Goal: Task Accomplishment & Management: Complete application form

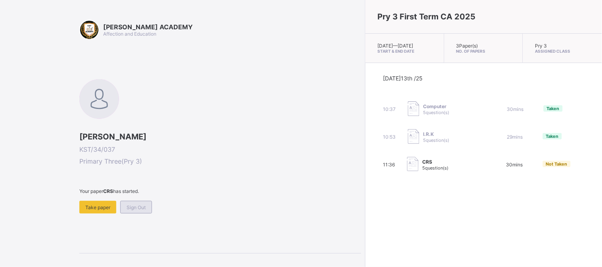
click at [140, 205] on span "Sign Out" at bounding box center [136, 208] width 19 height 6
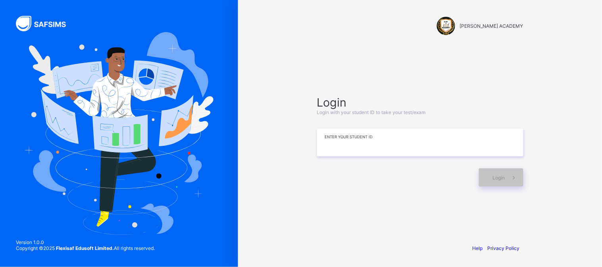
click at [367, 142] on input at bounding box center [420, 143] width 206 height 28
click at [493, 176] on span "Login" at bounding box center [499, 178] width 12 height 6
click at [497, 180] on span "Login" at bounding box center [499, 178] width 12 height 6
click at [367, 157] on div "Login Login with your student ID to take your test/exam ********* Enter your St…" at bounding box center [420, 141] width 206 height 91
click at [368, 157] on div "Login Login with your student ID to take your test/exam ********* Enter your St…" at bounding box center [420, 141] width 206 height 91
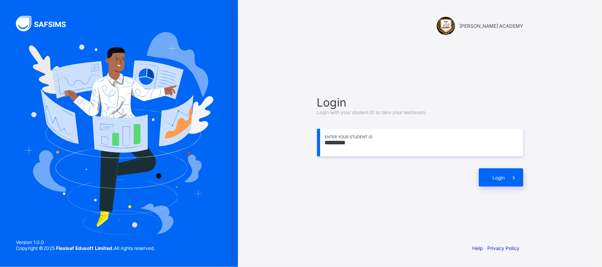
click at [368, 154] on input "*********" at bounding box center [420, 143] width 206 height 28
click at [420, 188] on div "Login Login with your student ID to take your test/exam ********* Enter your St…" at bounding box center [420, 141] width 222 height 161
click at [420, 189] on div "Login Login with your student ID to take your test/exam ********* Enter your St…" at bounding box center [420, 141] width 222 height 161
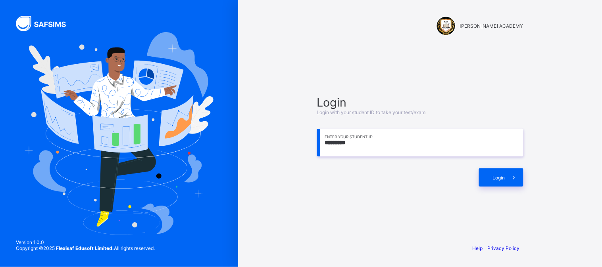
click at [420, 189] on div "Login Login with your student ID to take your test/exam ********* Enter your St…" at bounding box center [420, 141] width 222 height 161
click at [422, 198] on div "Login Login with your student ID to take your test/exam ********* Enter your St…" at bounding box center [420, 141] width 222 height 161
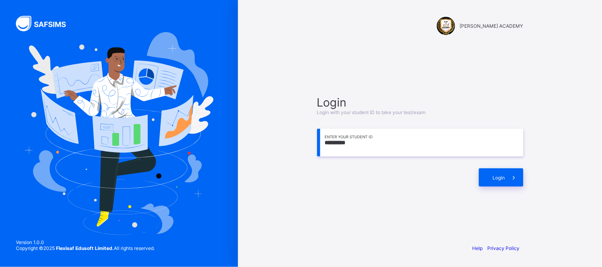
click at [422, 198] on div "Login Login with your student ID to take your test/exam ********* Enter your St…" at bounding box center [420, 141] width 222 height 161
click at [499, 179] on span "Login" at bounding box center [499, 178] width 12 height 6
click at [497, 181] on div "Login" at bounding box center [501, 178] width 44 height 18
click at [496, 182] on div "Login" at bounding box center [501, 178] width 44 height 18
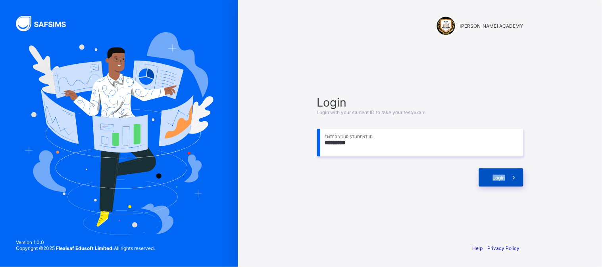
click at [496, 182] on div "Login" at bounding box center [501, 178] width 44 height 18
click at [401, 152] on input "*********" at bounding box center [420, 143] width 206 height 28
click at [366, 145] on input "*********" at bounding box center [420, 143] width 206 height 28
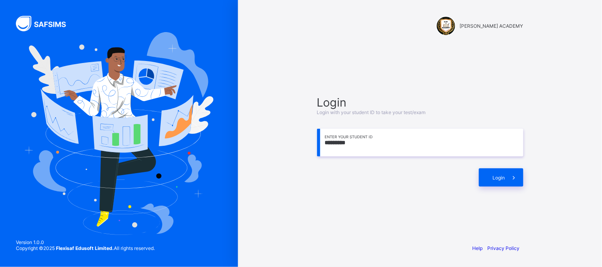
click at [366, 145] on input "*********" at bounding box center [420, 143] width 206 height 28
click at [365, 145] on input "*********" at bounding box center [420, 143] width 206 height 28
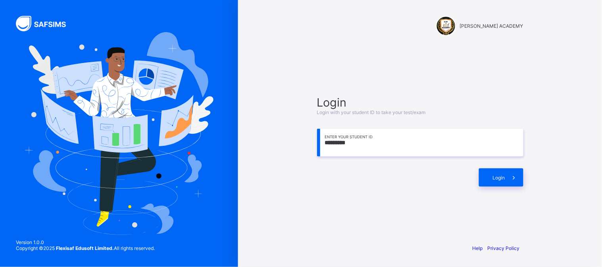
click at [365, 145] on input "*********" at bounding box center [420, 143] width 206 height 28
click at [362, 146] on input "*********" at bounding box center [420, 143] width 206 height 28
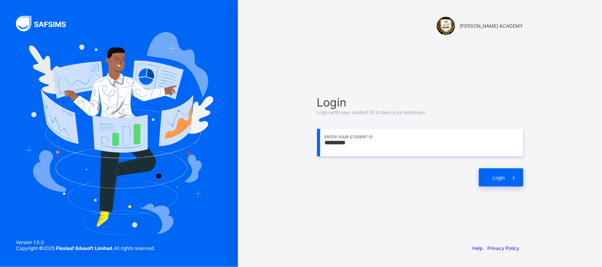
click at [362, 146] on input "*********" at bounding box center [420, 143] width 206 height 28
click at [498, 180] on div "Login" at bounding box center [501, 178] width 44 height 18
click at [501, 178] on span "Login" at bounding box center [499, 178] width 12 height 6
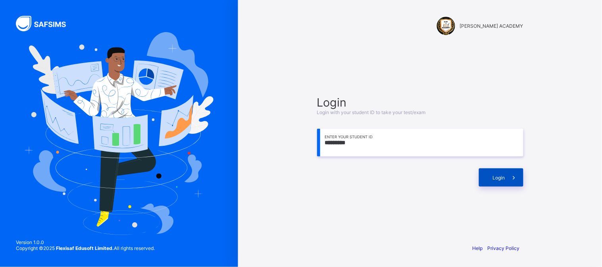
click at [493, 177] on span "Login" at bounding box center [499, 178] width 12 height 6
click at [344, 144] on input "*********" at bounding box center [420, 143] width 206 height 28
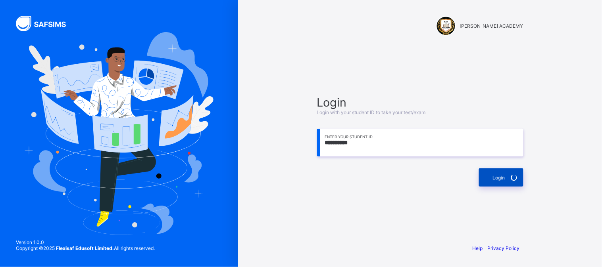
type input "**********"
click at [502, 169] on div "Login" at bounding box center [501, 178] width 44 height 18
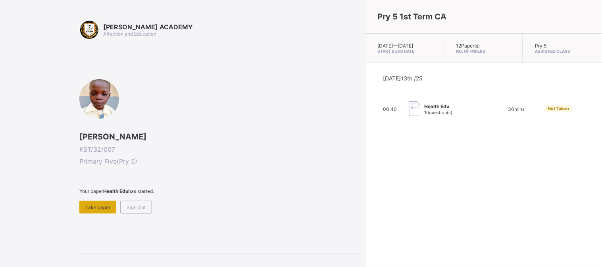
click at [96, 205] on span "Take paper" at bounding box center [97, 208] width 25 height 6
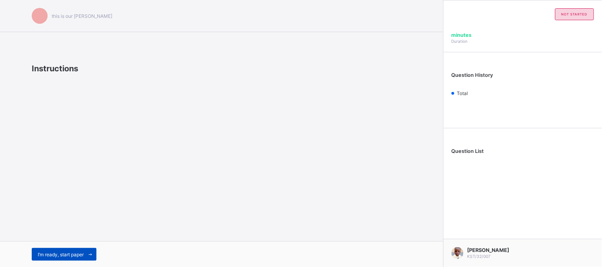
click at [82, 255] on span "I’m ready, start paper" at bounding box center [61, 255] width 46 height 6
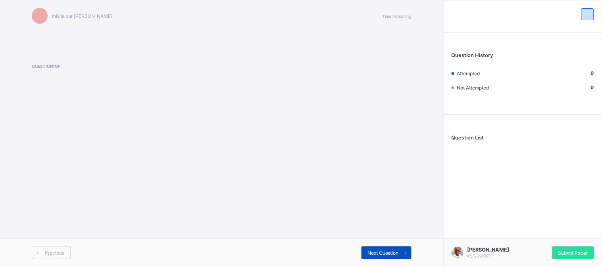
click at [381, 249] on div "Next Question" at bounding box center [386, 253] width 50 height 13
click at [381, 248] on div "Next Question" at bounding box center [386, 253] width 50 height 13
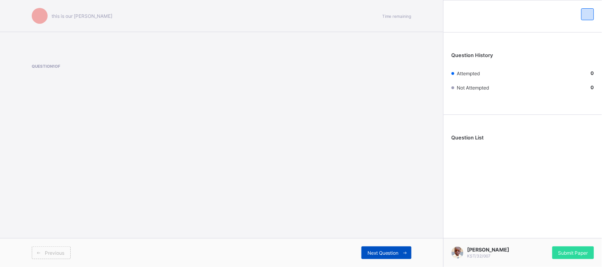
click at [381, 248] on div "Next Question" at bounding box center [386, 253] width 50 height 13
click at [379, 251] on span "Next Question" at bounding box center [382, 253] width 31 height 6
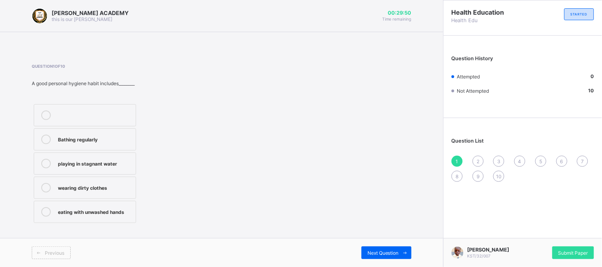
click at [102, 136] on div "Bathing regularly" at bounding box center [95, 139] width 74 height 8
click at [370, 251] on span "Next Question" at bounding box center [382, 253] width 31 height 6
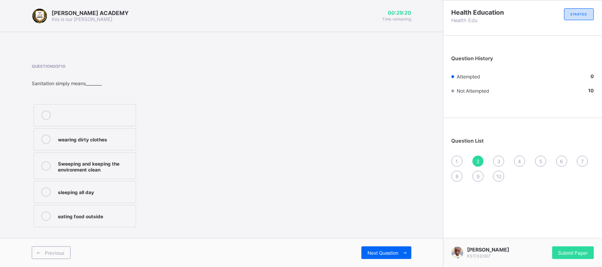
click at [456, 161] on span "1" at bounding box center [457, 162] width 2 height 6
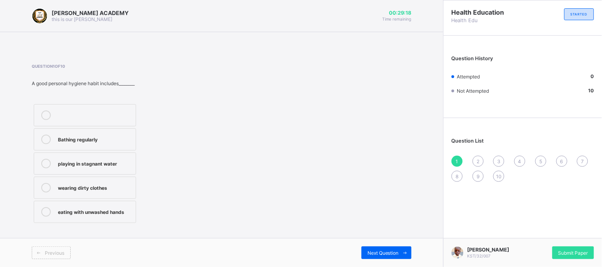
click at [92, 132] on label "Bathing regularly" at bounding box center [85, 140] width 102 height 22
click at [378, 250] on span "Next Question" at bounding box center [382, 253] width 31 height 6
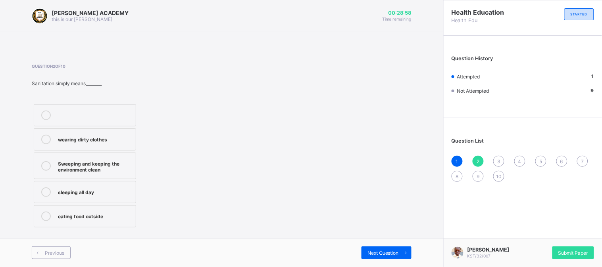
click at [111, 140] on div "wearing dirty clothes" at bounding box center [95, 139] width 74 height 8
click at [378, 258] on div "Next Question" at bounding box center [386, 253] width 50 height 13
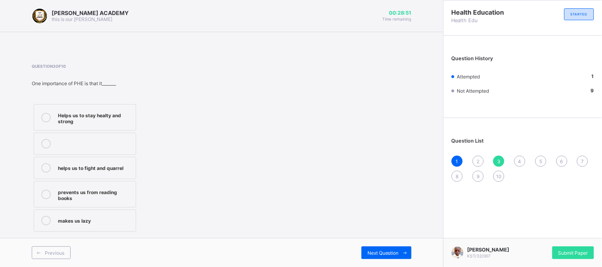
click at [79, 216] on div "makes us lazy" at bounding box center [95, 220] width 74 height 8
click at [378, 247] on div "Next Question" at bounding box center [386, 253] width 50 height 13
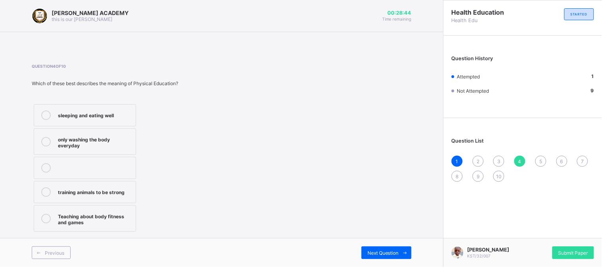
click at [496, 158] on div "3" at bounding box center [498, 161] width 11 height 11
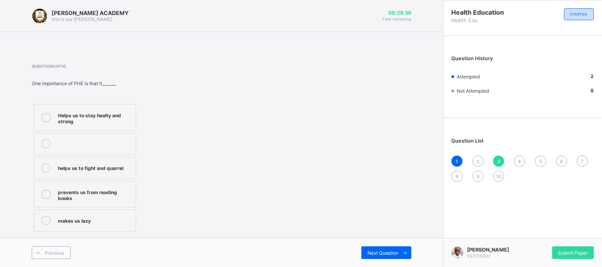
click at [479, 160] on span "2" at bounding box center [477, 162] width 3 height 6
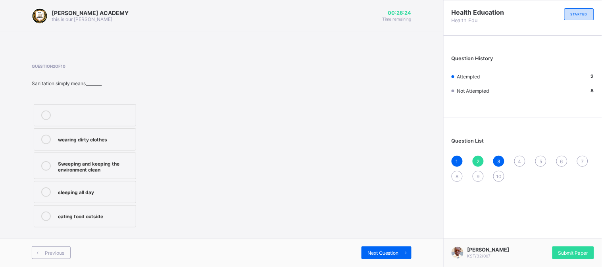
click at [102, 156] on label "Sweeping and keeping the environment clean" at bounding box center [85, 166] width 102 height 27
click at [378, 245] on div "Previous Next Question" at bounding box center [221, 252] width 443 height 29
click at [378, 248] on div "Next Question" at bounding box center [386, 253] width 50 height 13
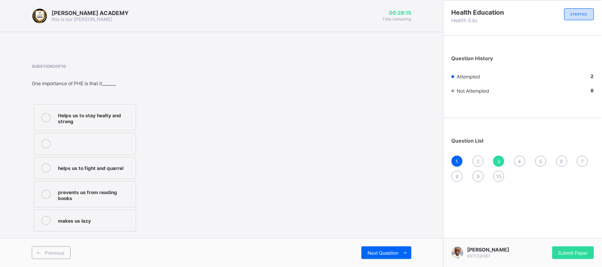
click at [478, 159] on span "2" at bounding box center [477, 162] width 3 height 6
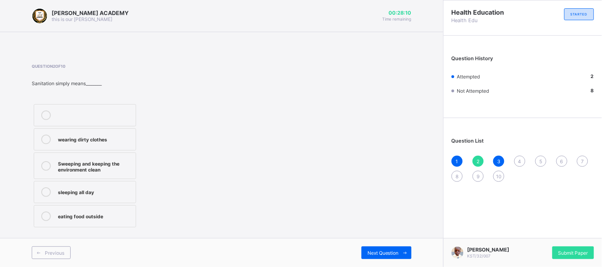
click at [519, 162] on span "4" at bounding box center [519, 162] width 3 height 6
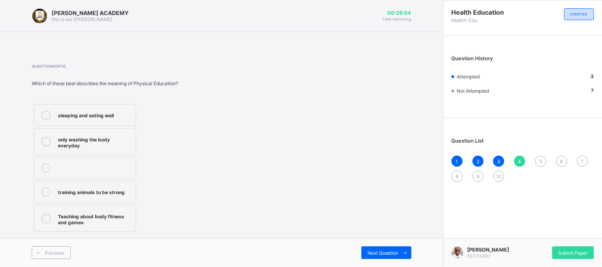
click at [84, 192] on div "training animals to be strong" at bounding box center [95, 192] width 74 height 8
click at [378, 249] on div "Next Question" at bounding box center [386, 253] width 50 height 13
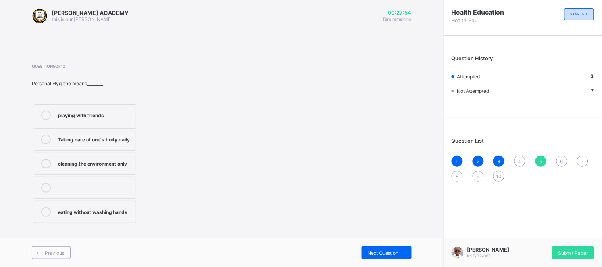
click at [517, 160] on div "4" at bounding box center [519, 161] width 11 height 11
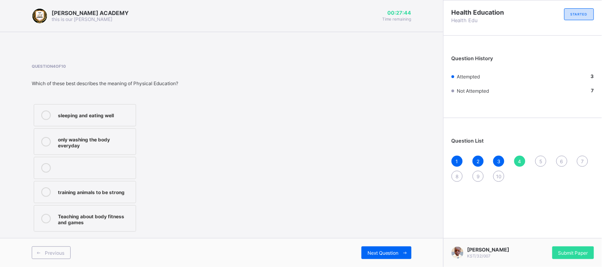
click at [92, 132] on label "only washing the body everyday" at bounding box center [85, 142] width 102 height 27
click at [388, 256] on span "Next Question" at bounding box center [382, 253] width 31 height 6
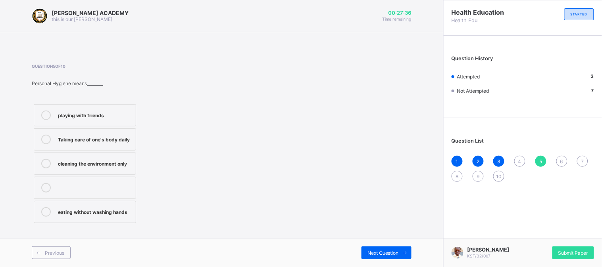
click at [519, 159] on span "4" at bounding box center [519, 162] width 3 height 6
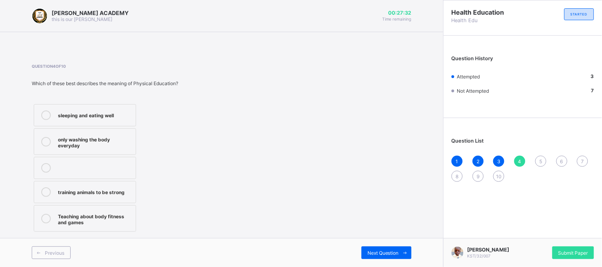
click at [112, 139] on div "only washing the body everyday" at bounding box center [95, 142] width 74 height 14
click at [387, 254] on span "Next Question" at bounding box center [382, 253] width 31 height 6
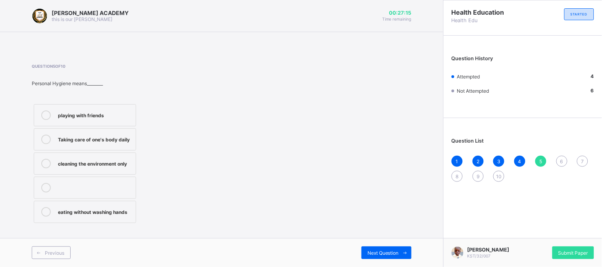
click at [103, 164] on div "cleaning the environment only" at bounding box center [95, 163] width 74 height 8
click at [375, 249] on div "Next Question" at bounding box center [386, 253] width 50 height 13
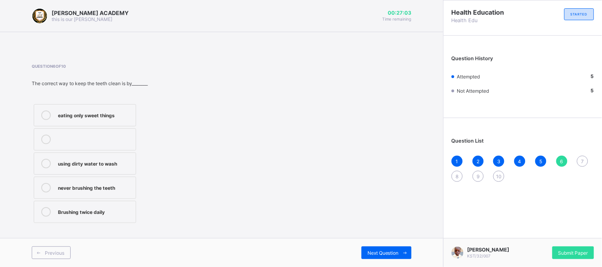
click at [105, 163] on div "using dirty water to wash" at bounding box center [95, 163] width 74 height 8
click at [382, 253] on span "Next Question" at bounding box center [382, 253] width 31 height 6
click at [76, 140] on div "drug education" at bounding box center [95, 139] width 74 height 8
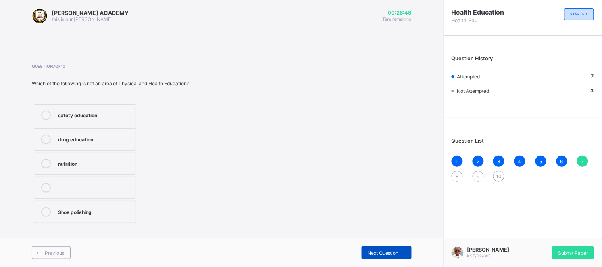
click at [383, 252] on span "Next Question" at bounding box center [382, 253] width 31 height 6
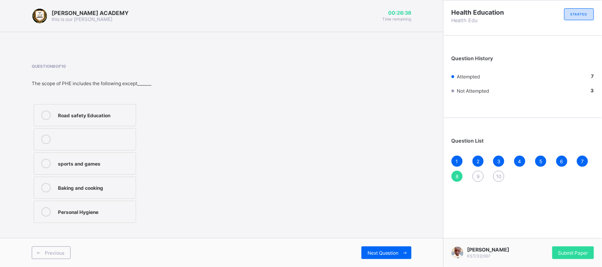
click at [70, 185] on div "Baking and cooking" at bounding box center [95, 187] width 74 height 8
click at [401, 246] on div "Previous Next Question" at bounding box center [221, 252] width 443 height 29
click at [393, 251] on span "Next Question" at bounding box center [382, 253] width 31 height 6
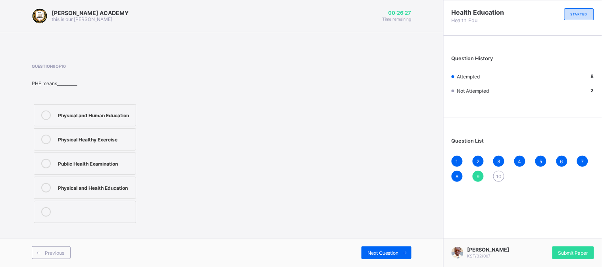
click at [65, 140] on div "Physical Healthy Exercise" at bounding box center [95, 139] width 74 height 8
click at [382, 254] on span "Next Question" at bounding box center [382, 253] width 31 height 6
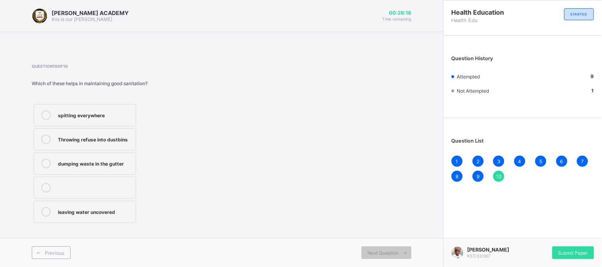
click at [101, 163] on div "dumping waste in the gutter" at bounding box center [95, 163] width 74 height 8
click at [566, 255] on span "Submit Paper" at bounding box center [573, 253] width 30 height 6
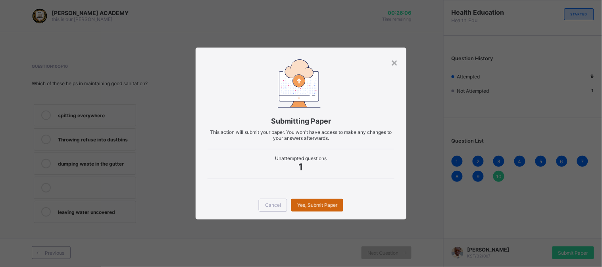
click at [320, 202] on div "Yes, Submit Paper" at bounding box center [317, 205] width 52 height 13
click at [320, 202] on span "Yes, Submit Paper" at bounding box center [317, 205] width 40 height 6
click at [319, 207] on div "Yes, Submit Paper" at bounding box center [317, 205] width 52 height 13
click at [319, 207] on span "Yes, Submit Paper" at bounding box center [317, 205] width 40 height 6
click at [318, 200] on div "Yes, Submit Paper" at bounding box center [317, 205] width 52 height 13
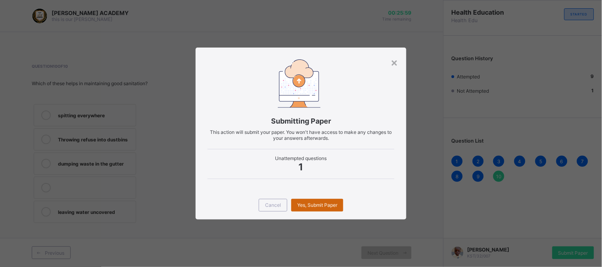
click at [318, 200] on div "Yes, Submit Paper" at bounding box center [317, 205] width 52 height 13
click at [322, 202] on div "Yes, Submit Paper" at bounding box center [317, 205] width 52 height 13
click at [322, 202] on span "Yes, Submit Paper" at bounding box center [317, 205] width 40 height 6
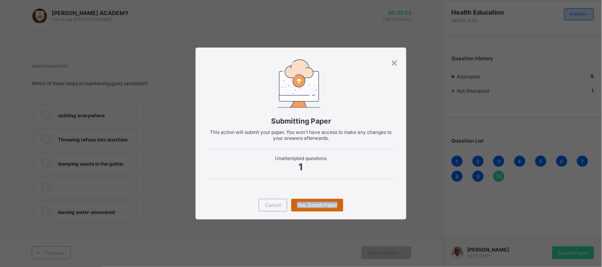
click at [322, 202] on span "Yes, Submit Paper" at bounding box center [317, 205] width 40 height 6
click at [393, 63] on div "×" at bounding box center [395, 62] width 8 height 13
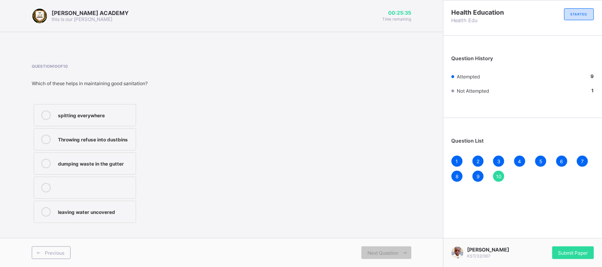
click at [119, 161] on div "dumping waste in the gutter" at bounding box center [95, 163] width 74 height 8
click at [115, 132] on label "Throwing refuse into dustbins" at bounding box center [85, 140] width 102 height 22
click at [377, 255] on span "Next Question" at bounding box center [382, 253] width 31 height 6
click at [378, 252] on span "Next Question" at bounding box center [382, 253] width 31 height 6
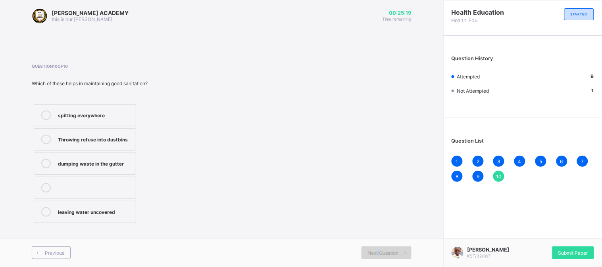
click at [378, 252] on span "Next Question" at bounding box center [382, 253] width 31 height 6
click at [111, 215] on div "leaving water uncovered" at bounding box center [95, 211] width 74 height 8
click at [500, 175] on span "10" at bounding box center [499, 177] width 6 height 6
click at [497, 175] on span "10" at bounding box center [499, 177] width 6 height 6
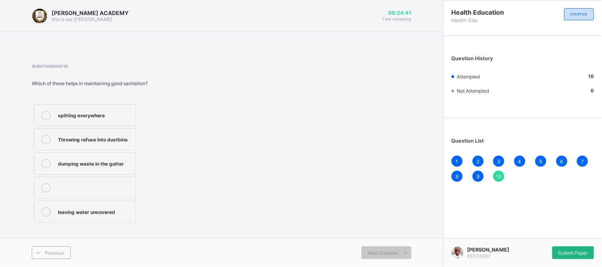
click at [572, 252] on span "Submit Paper" at bounding box center [573, 253] width 30 height 6
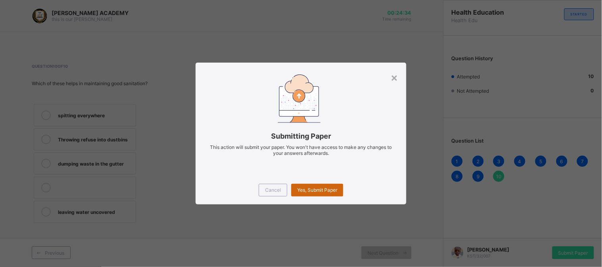
click at [312, 190] on span "Yes, Submit Paper" at bounding box center [317, 190] width 40 height 6
drag, startPoint x: 431, startPoint y: 40, endPoint x: 413, endPoint y: 65, distance: 31.3
click at [413, 65] on div "× Submitting Paper This action will submit your paper. You won't have access to…" at bounding box center [301, 133] width 602 height 267
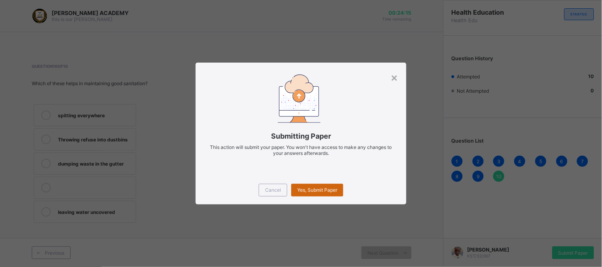
click at [319, 190] on span "Yes, Submit Paper" at bounding box center [317, 190] width 40 height 6
click at [318, 190] on div "Yes, Submit Paper" at bounding box center [317, 190] width 52 height 13
click at [318, 189] on div "Yes, Submit Paper" at bounding box center [317, 190] width 52 height 13
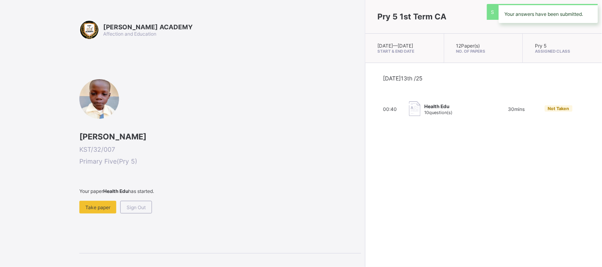
click at [394, 77] on div "Today 13th /25 00:40 Health Edu 10 question(s) 30 mins Not Taken" at bounding box center [483, 96] width 236 height 66
click at [93, 203] on div "Take paper" at bounding box center [97, 207] width 37 height 13
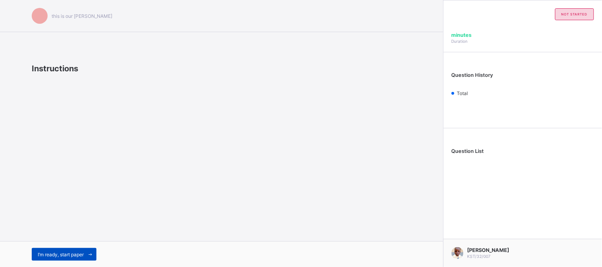
click at [60, 256] on span "I’m ready, start paper" at bounding box center [61, 255] width 46 height 6
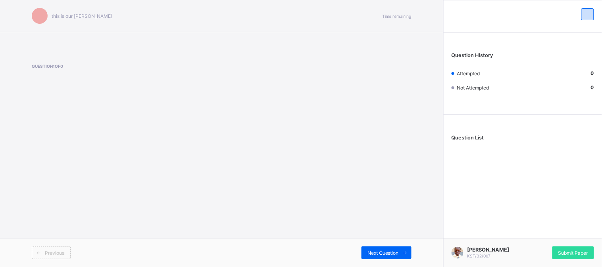
click at [60, 256] on span "Previous" at bounding box center [54, 253] width 19 height 6
click at [387, 251] on span "Next Question" at bounding box center [382, 253] width 31 height 6
click at [387, 252] on span "Next Question" at bounding box center [382, 253] width 31 height 6
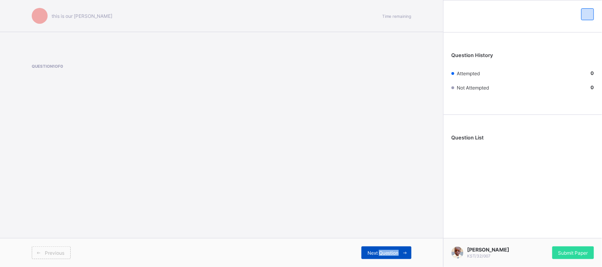
click at [387, 252] on span "Next Question" at bounding box center [382, 253] width 31 height 6
click at [387, 248] on div "Next Question" at bounding box center [386, 253] width 50 height 13
click at [382, 252] on span "Next Question" at bounding box center [382, 253] width 31 height 6
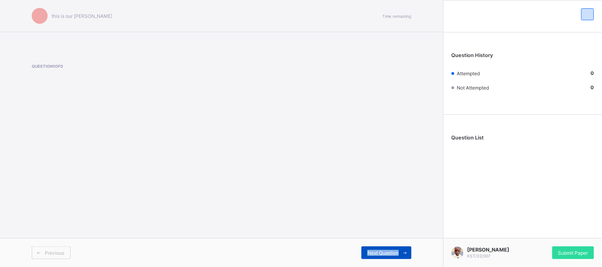
click at [382, 252] on span "Next Question" at bounding box center [382, 253] width 31 height 6
click at [386, 252] on span "Next Question" at bounding box center [382, 253] width 31 height 6
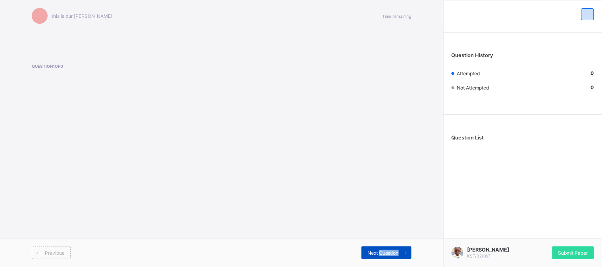
click at [386, 252] on span "Next Question" at bounding box center [382, 253] width 31 height 6
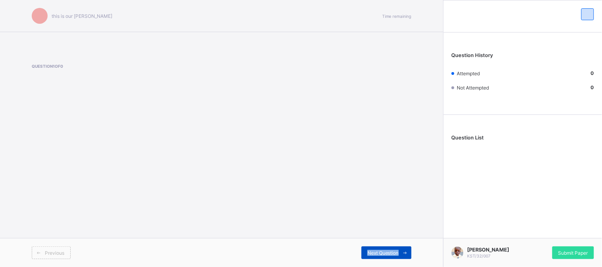
click at [386, 252] on span "Next Question" at bounding box center [382, 253] width 31 height 6
click at [386, 250] on div "Next Question" at bounding box center [386, 253] width 50 height 13
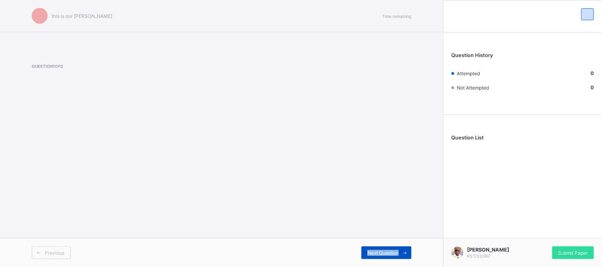
click at [386, 250] on div "Next Question" at bounding box center [386, 253] width 50 height 13
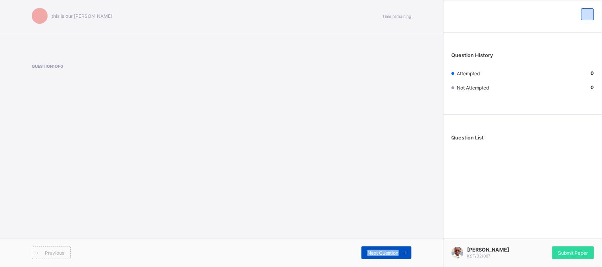
click at [386, 250] on div "Next Question" at bounding box center [386, 253] width 50 height 13
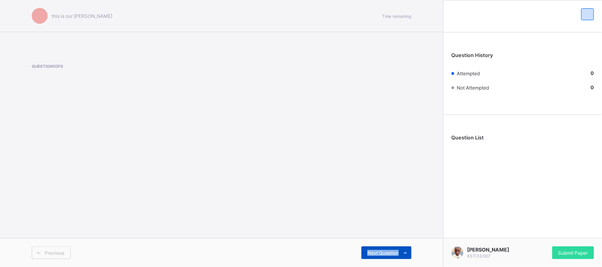
click at [386, 250] on div "Next Question" at bounding box center [386, 253] width 50 height 13
click at [384, 247] on div "Next Question" at bounding box center [386, 253] width 50 height 13
drag, startPoint x: 384, startPoint y: 247, endPoint x: 392, endPoint y: 252, distance: 9.1
click at [392, 252] on span "Next Question" at bounding box center [382, 253] width 31 height 6
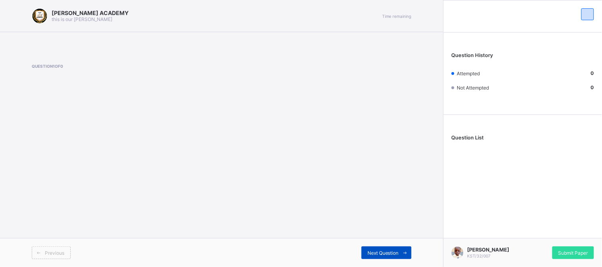
click at [392, 252] on span "Next Question" at bounding box center [382, 253] width 31 height 6
click at [395, 249] on div "Next Question" at bounding box center [386, 253] width 50 height 13
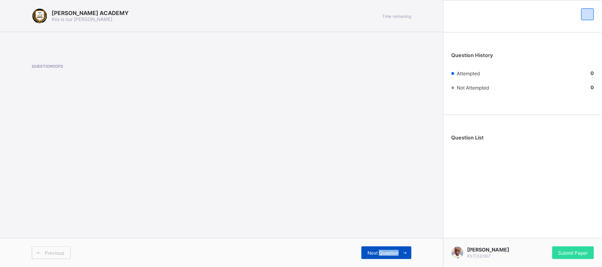
click at [395, 249] on div "Next Question" at bounding box center [386, 253] width 50 height 13
click at [396, 249] on div "Next Question" at bounding box center [386, 253] width 50 height 13
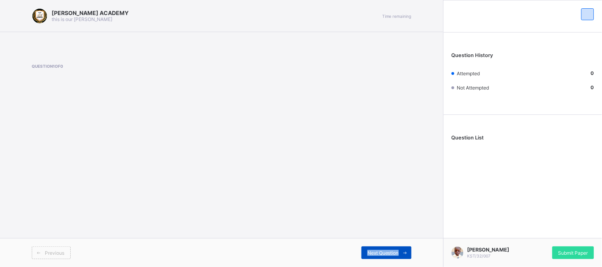
click at [396, 249] on div "Next Question" at bounding box center [386, 253] width 50 height 13
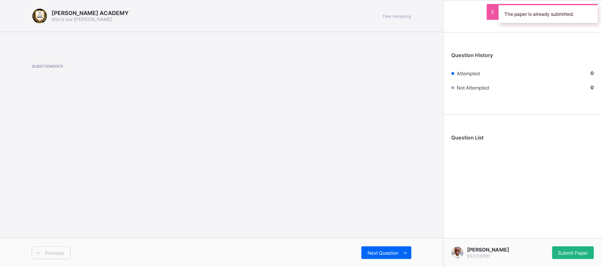
click at [583, 256] on span "Submit Paper" at bounding box center [573, 253] width 30 height 6
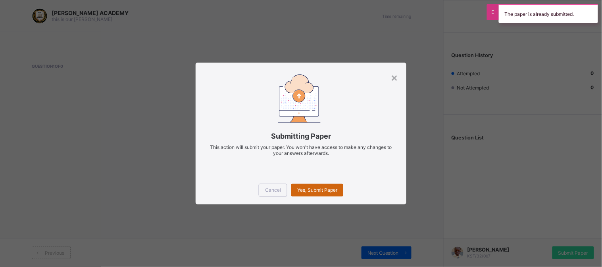
click at [314, 185] on div "Yes, Submit Paper" at bounding box center [317, 190] width 52 height 13
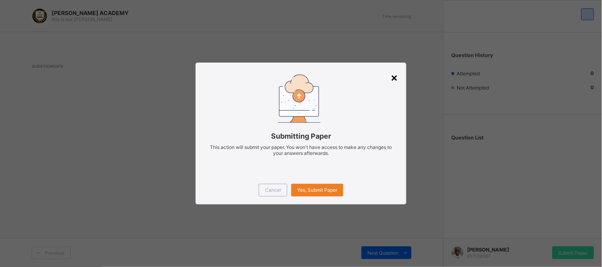
click at [395, 76] on div "×" at bounding box center [395, 77] width 8 height 13
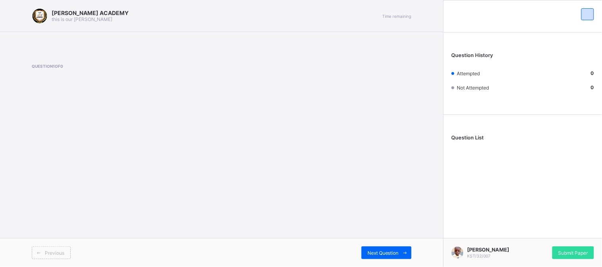
click at [395, 76] on div "Question 1 of 0" at bounding box center [222, 80] width 380 height 33
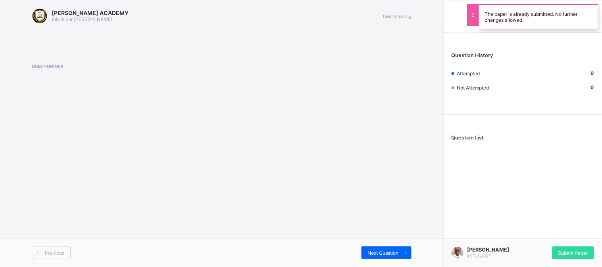
click at [566, 255] on span "Submit Paper" at bounding box center [573, 253] width 30 height 6
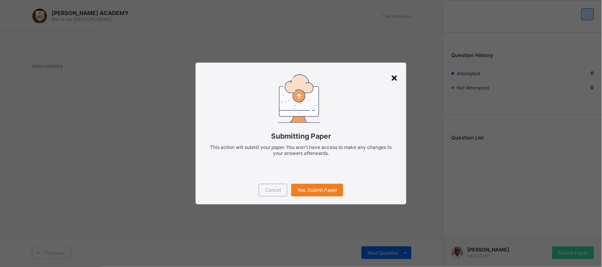
click at [393, 73] on div "×" at bounding box center [395, 77] width 8 height 13
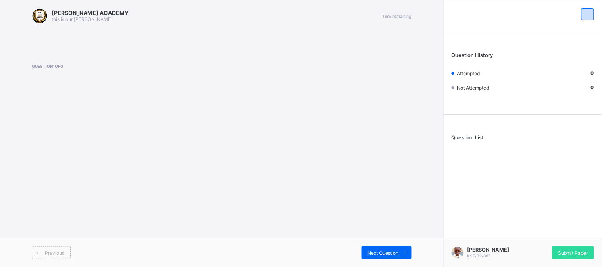
click at [460, 21] on div at bounding box center [523, 14] width 158 height 28
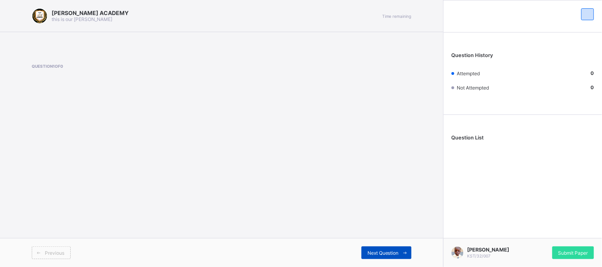
click at [382, 252] on span "Next Question" at bounding box center [382, 253] width 31 height 6
click at [381, 252] on span "Next Question" at bounding box center [382, 253] width 31 height 6
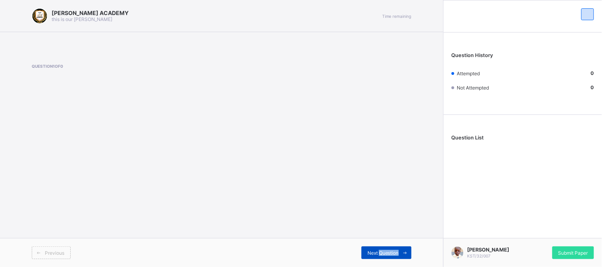
click at [381, 252] on span "Next Question" at bounding box center [382, 253] width 31 height 6
click at [380, 252] on span "Next Question" at bounding box center [382, 253] width 31 height 6
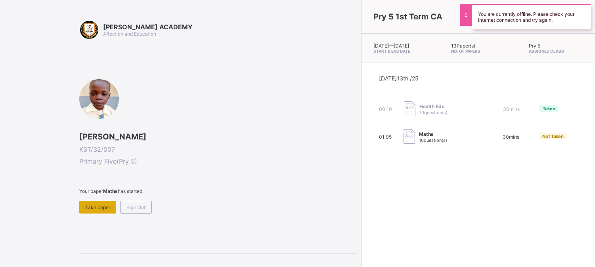
click at [110, 208] on div "Take paper" at bounding box center [97, 207] width 37 height 13
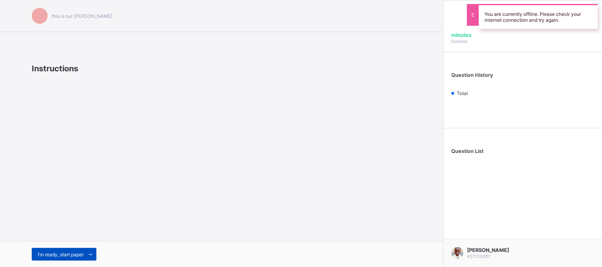
click at [85, 250] on span at bounding box center [90, 254] width 13 height 13
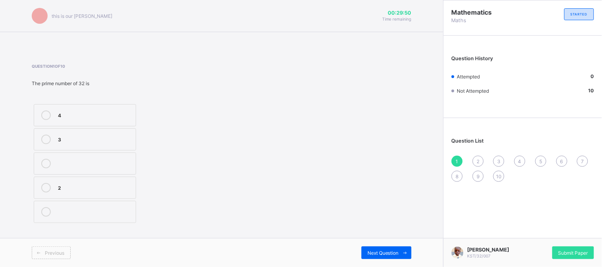
click at [82, 118] on div "4" at bounding box center [95, 115] width 74 height 8
click at [375, 251] on span "Next Question" at bounding box center [382, 253] width 31 height 6
click at [58, 211] on div ">" at bounding box center [95, 211] width 74 height 8
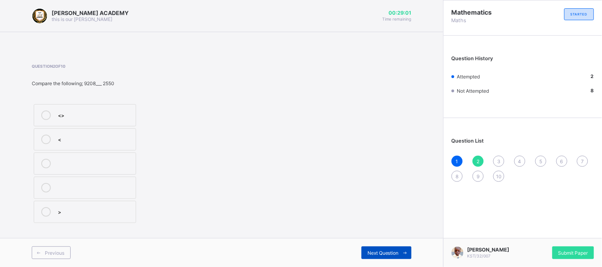
click at [366, 251] on div "Next Question" at bounding box center [386, 253] width 50 height 13
click at [183, 200] on div "1264 1364 1361" at bounding box center [120, 163] width 177 height 123
drag, startPoint x: 183, startPoint y: 200, endPoint x: 159, endPoint y: 192, distance: 25.6
click at [181, 200] on div "1264 1364 1361" at bounding box center [120, 163] width 177 height 123
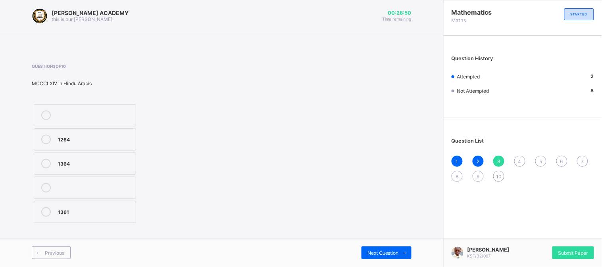
click at [114, 160] on div "1364" at bounding box center [95, 163] width 74 height 8
click at [366, 250] on div "Next Question" at bounding box center [386, 253] width 50 height 13
click at [116, 173] on label "mmcclv" at bounding box center [85, 164] width 102 height 22
click at [383, 253] on span "Next Question" at bounding box center [382, 253] width 31 height 6
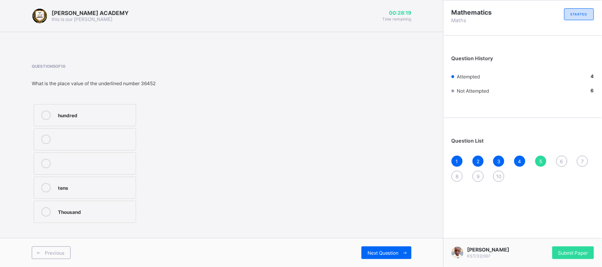
click at [68, 216] on div "Thousand" at bounding box center [95, 212] width 74 height 10
click at [382, 259] on div "Next Question" at bounding box center [386, 253] width 50 height 13
click at [60, 188] on div "2,7" at bounding box center [95, 187] width 74 height 8
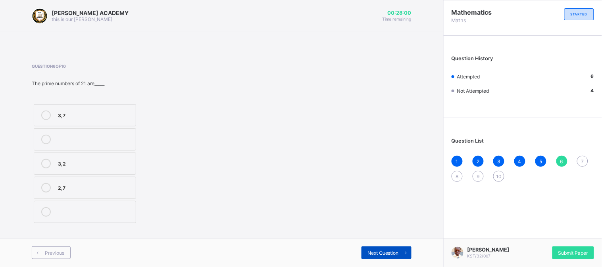
click at [380, 250] on span "Next Question" at bounding box center [382, 253] width 31 height 6
click at [105, 188] on div ">" at bounding box center [95, 187] width 74 height 8
click at [457, 175] on span "8" at bounding box center [457, 177] width 3 height 6
click at [102, 138] on div "37" at bounding box center [95, 139] width 74 height 8
click at [382, 257] on div "Next Question" at bounding box center [386, 253] width 50 height 13
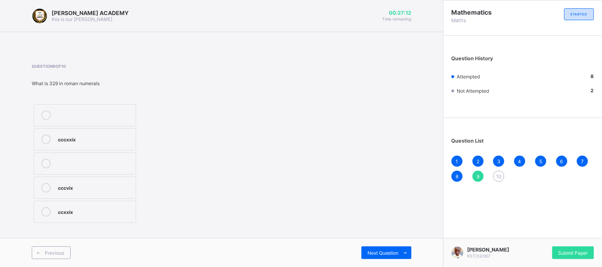
click at [82, 189] on div "cccvix" at bounding box center [95, 187] width 74 height 8
click at [381, 254] on span "Next Question" at bounding box center [382, 253] width 31 height 6
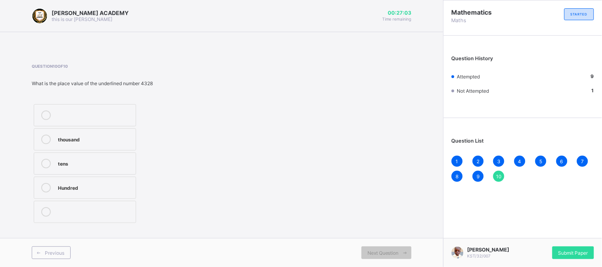
click at [110, 183] on label "Hundred" at bounding box center [85, 188] width 102 height 22
drag, startPoint x: 224, startPoint y: 198, endPoint x: 377, endPoint y: 255, distance: 163.2
click at [377, 255] on span "Next Question" at bounding box center [382, 253] width 31 height 6
click at [108, 184] on div "Hundred" at bounding box center [95, 187] width 74 height 8
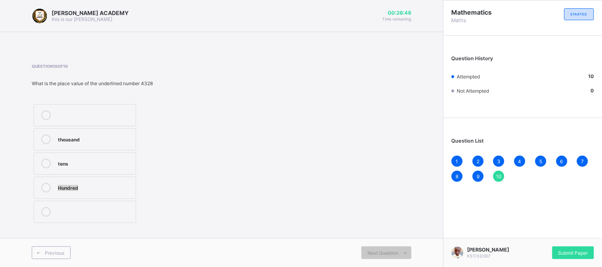
click at [108, 184] on div "Hundred" at bounding box center [95, 187] width 74 height 8
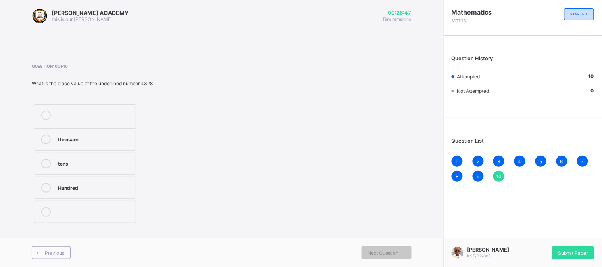
click at [108, 184] on div "Hundred" at bounding box center [95, 187] width 74 height 8
click at [81, 186] on div "Hundred" at bounding box center [95, 187] width 74 height 8
click at [570, 255] on span "Submit Paper" at bounding box center [573, 253] width 30 height 6
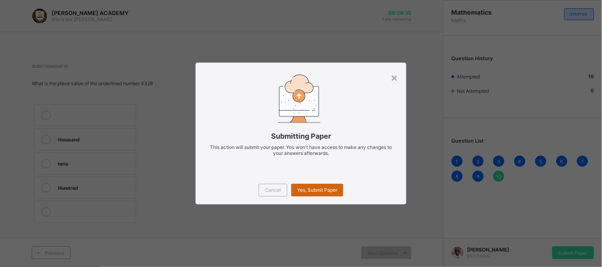
click at [313, 187] on div "Yes, Submit Paper" at bounding box center [317, 190] width 52 height 13
click at [313, 186] on div "Yes, Submit Paper" at bounding box center [317, 190] width 52 height 13
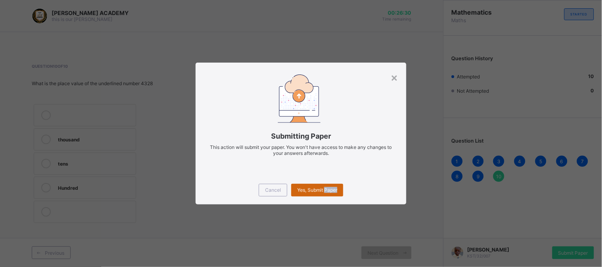
click at [311, 185] on div "Yes, Submit Paper" at bounding box center [317, 190] width 52 height 13
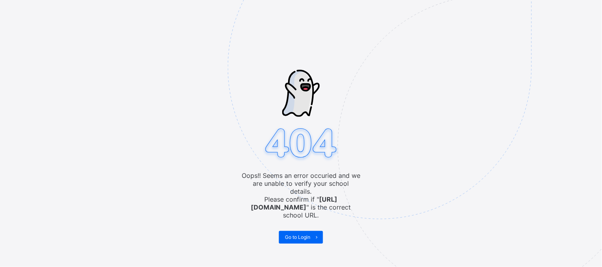
click at [422, 129] on img at bounding box center [435, 108] width 414 height 384
click at [296, 234] on span "Go to Login" at bounding box center [297, 237] width 25 height 6
